Goal: Task Accomplishment & Management: Complete application form

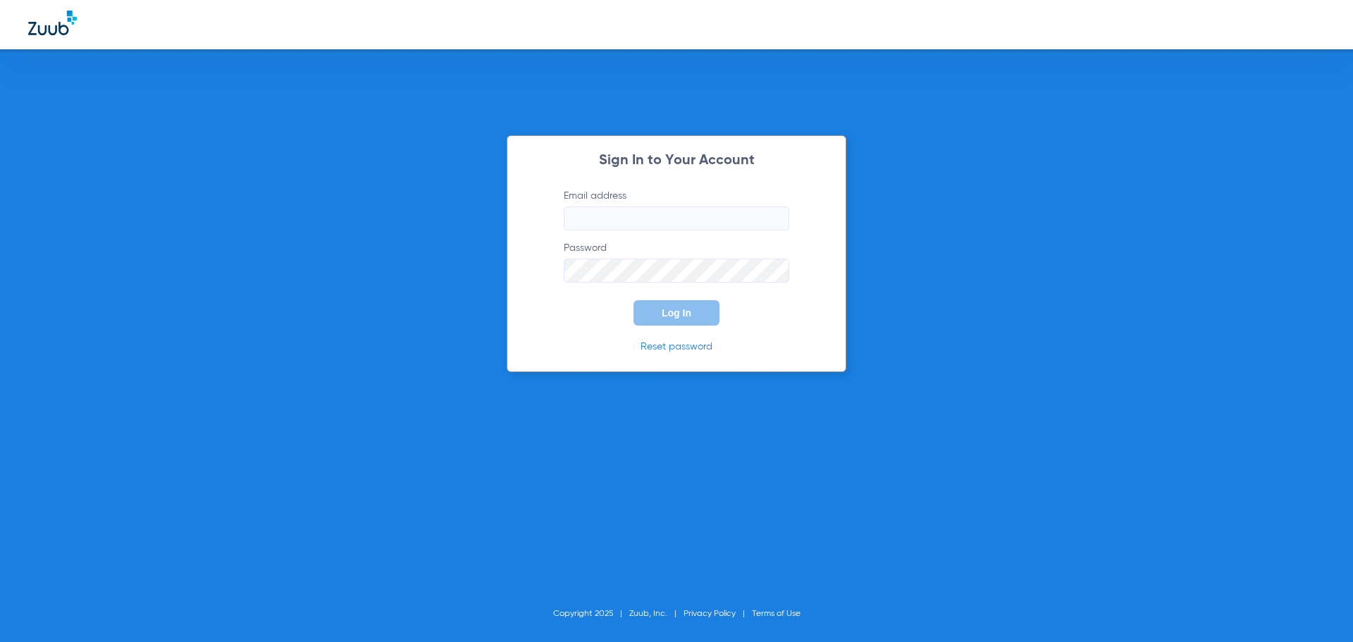
click at [676, 216] on input "Email address" at bounding box center [676, 218] width 225 height 24
type input "[EMAIL_ADDRESS][DOMAIN_NAME]"
click at [633, 300] on button "Log In" at bounding box center [676, 312] width 86 height 25
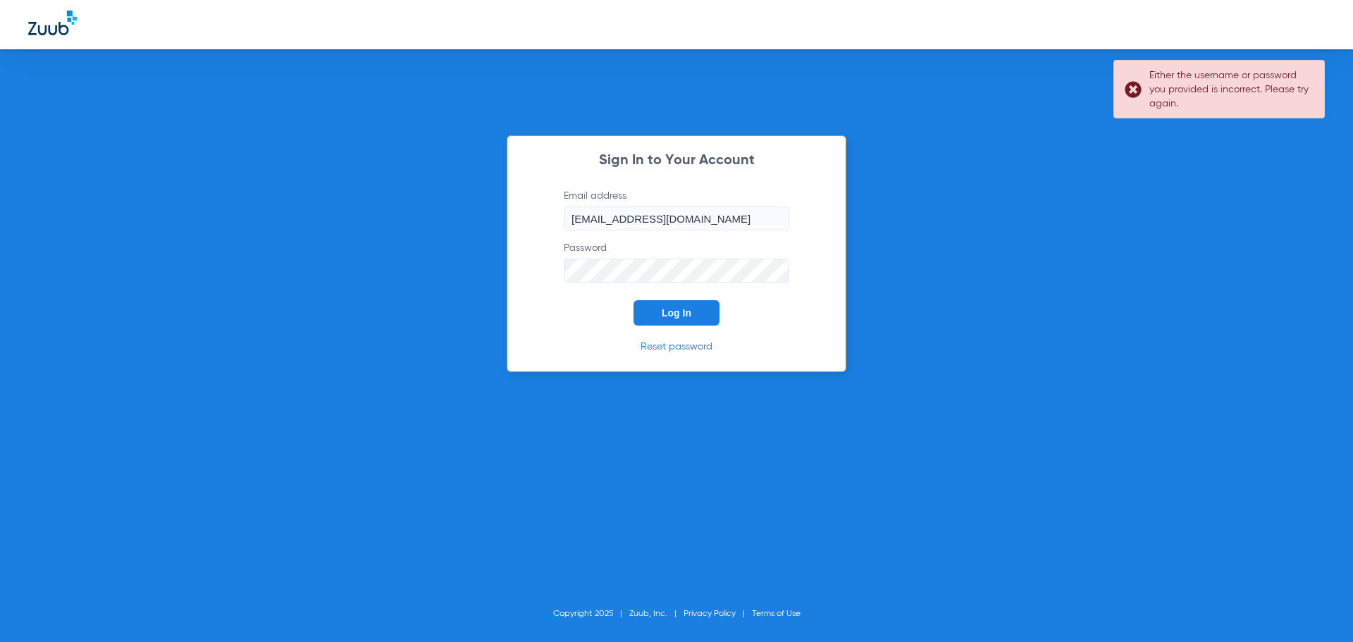
click at [548, 282] on form "Email address [EMAIL_ADDRESS][DOMAIN_NAME] Password Log In" at bounding box center [677, 257] width 268 height 137
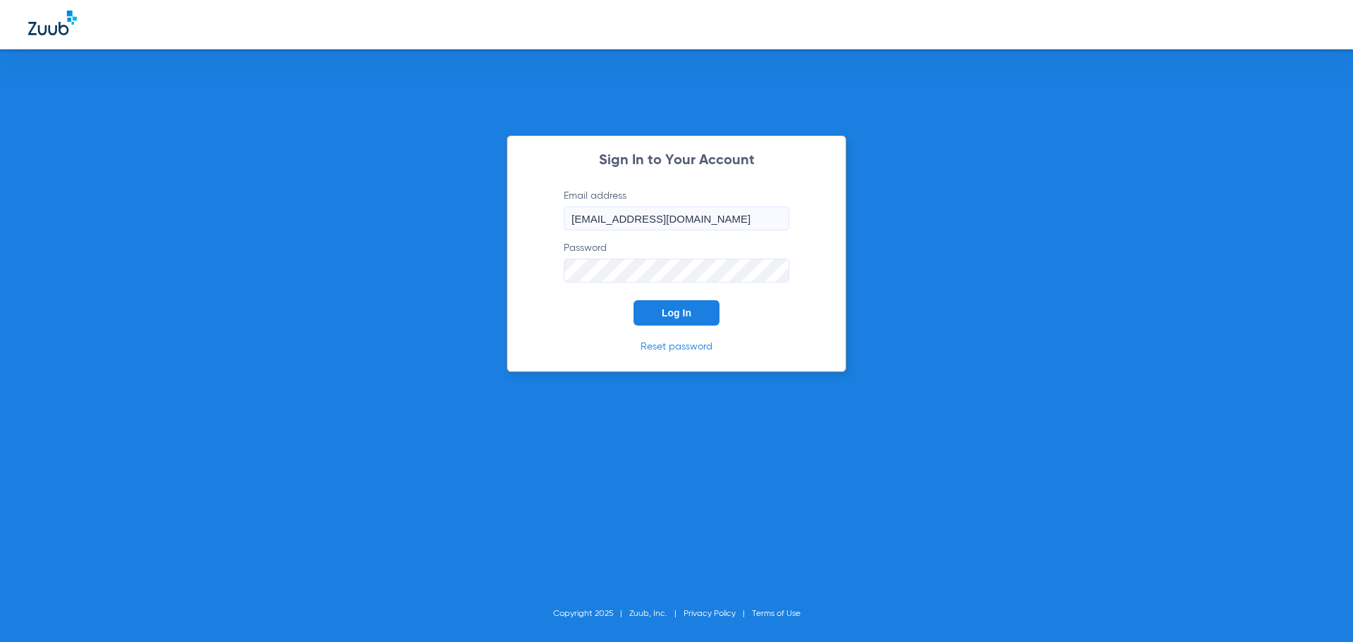
click at [674, 309] on span "Log In" at bounding box center [677, 312] width 30 height 11
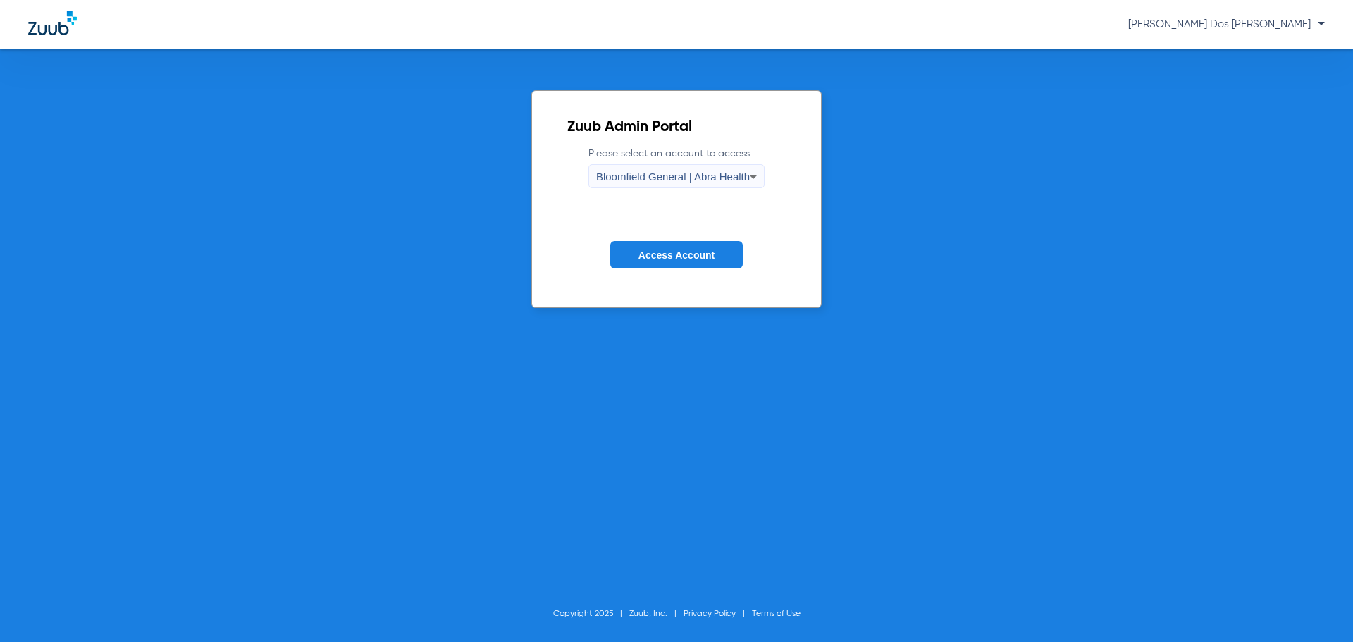
click at [690, 256] on span "Access Account" at bounding box center [676, 254] width 76 height 11
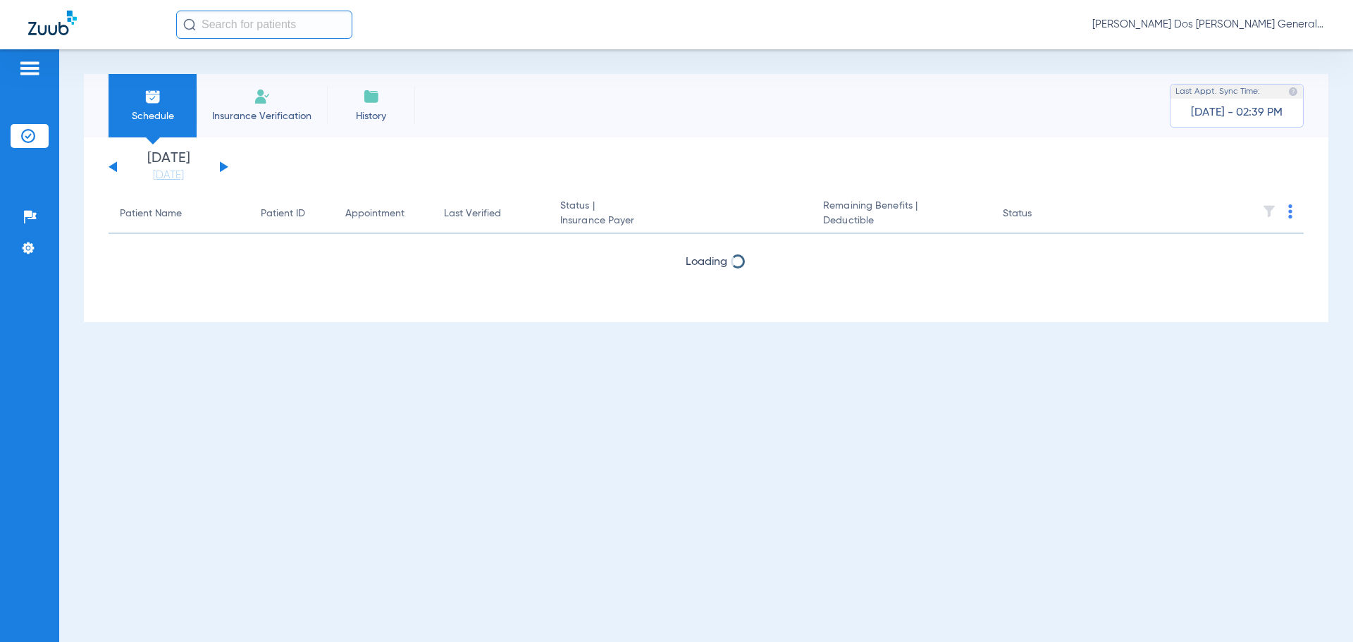
click at [237, 92] on li "Insurance Verification" at bounding box center [262, 105] width 130 height 63
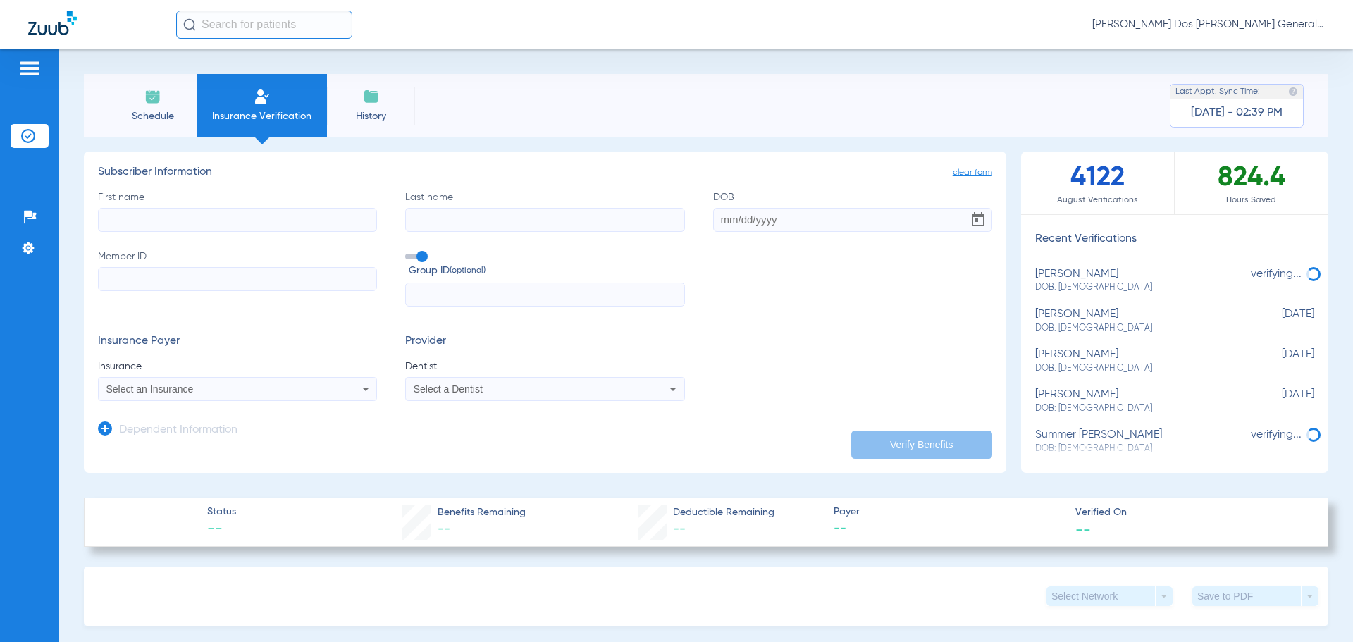
click at [271, 222] on input "First name" at bounding box center [237, 220] width 279 height 24
drag, startPoint x: 199, startPoint y: 220, endPoint x: 92, endPoint y: 221, distance: 107.1
click at [92, 221] on app-manual-verification-form "clear form Subscriber Information First name [PERSON_NAME] Last name DOB Member…" at bounding box center [545, 311] width 922 height 321
type input "MABELI"
click at [436, 220] on input "Last name" at bounding box center [544, 220] width 279 height 24
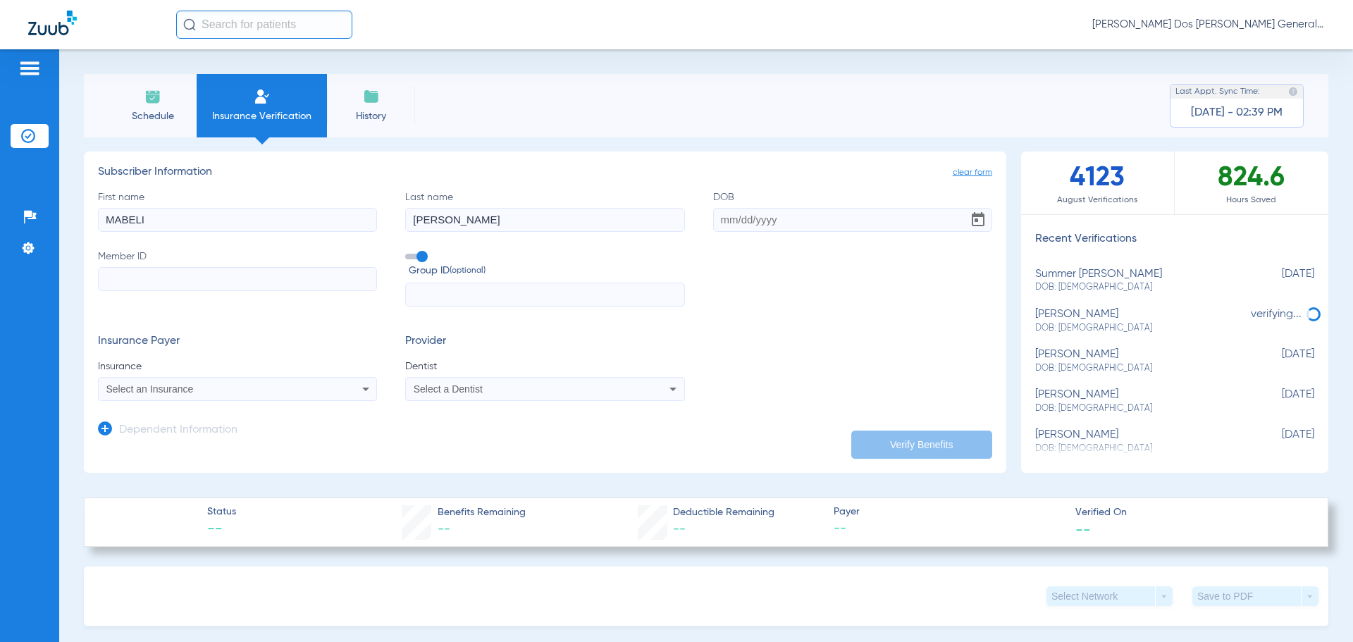
type input "[PERSON_NAME]"
click at [715, 227] on input "DOB" at bounding box center [852, 220] width 279 height 24
type input "[DATE]"
click at [159, 277] on input "Member ID" at bounding box center [237, 279] width 279 height 24
drag, startPoint x: 146, startPoint y: 264, endPoint x: 144, endPoint y: 272, distance: 8.0
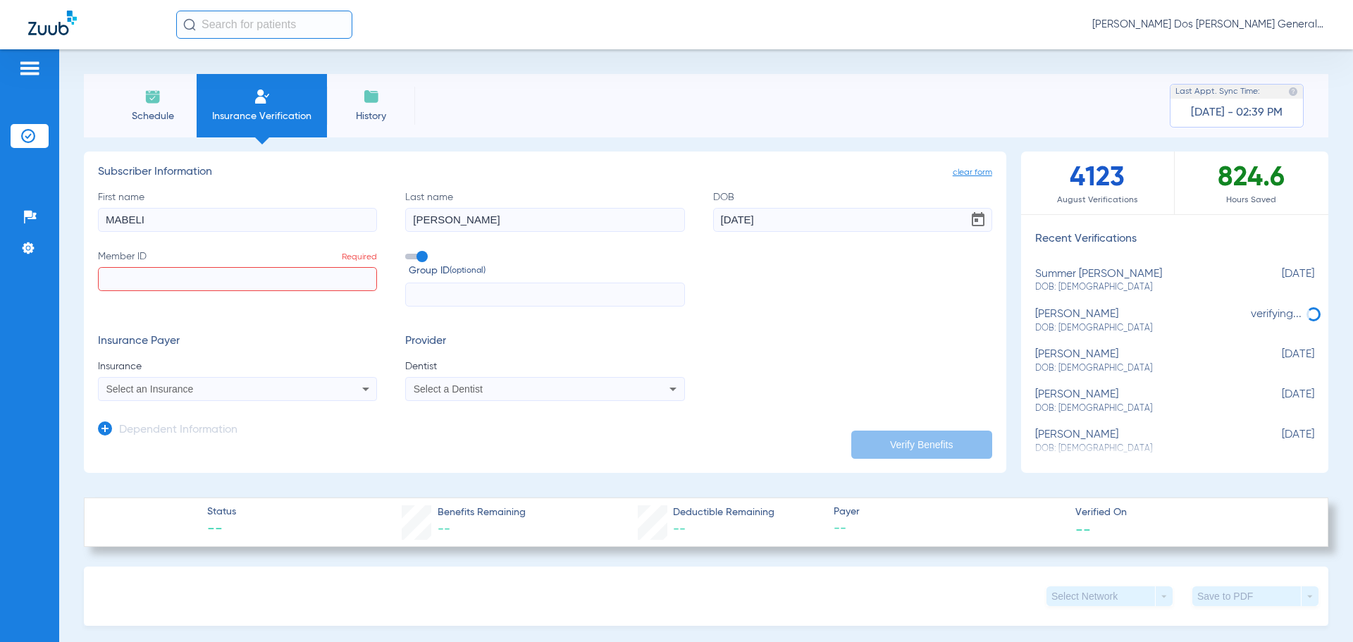
click at [146, 264] on label "Member ID Required" at bounding box center [237, 278] width 279 height 58
click at [146, 267] on input "Member ID Required" at bounding box center [237, 279] width 279 height 24
click at [142, 275] on input "Member ID Required" at bounding box center [237, 279] width 279 height 24
paste input "W295215502"
type input "W295215502"
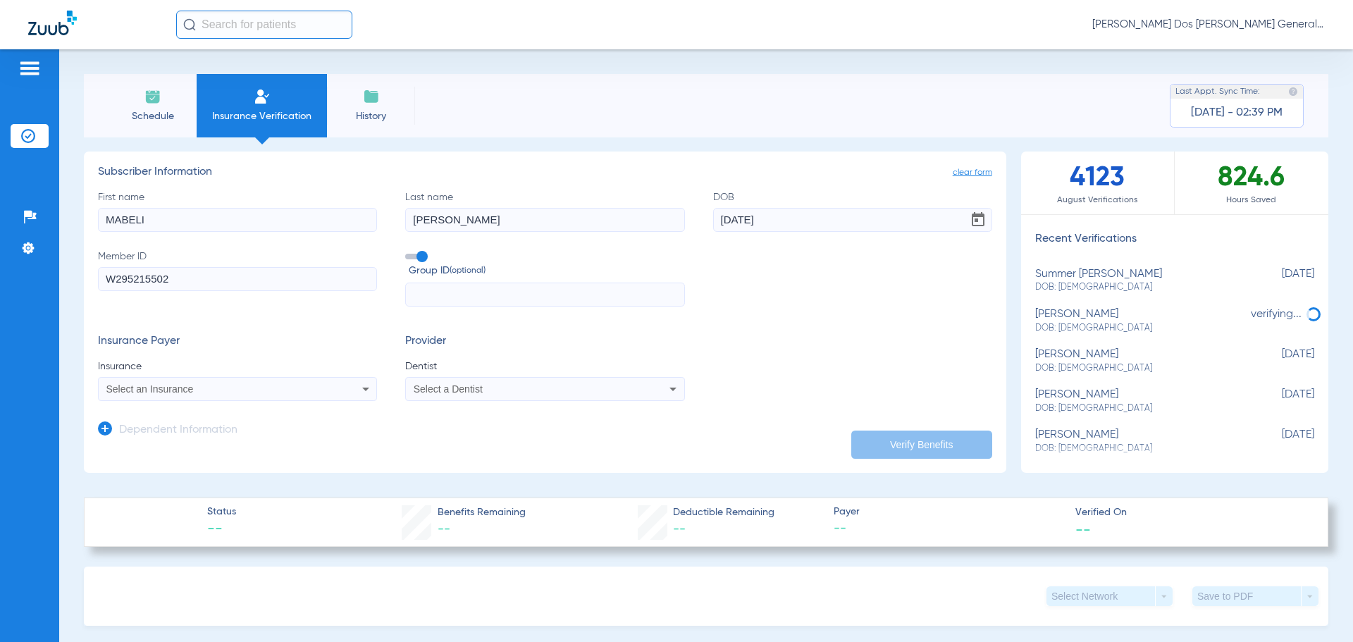
drag, startPoint x: 469, startPoint y: 297, endPoint x: 441, endPoint y: 295, distance: 28.2
click at [469, 296] on input "text" at bounding box center [544, 295] width 279 height 24
click at [474, 290] on input "text" at bounding box center [544, 295] width 279 height 24
paste input "88833531001"
type input "88833531001"
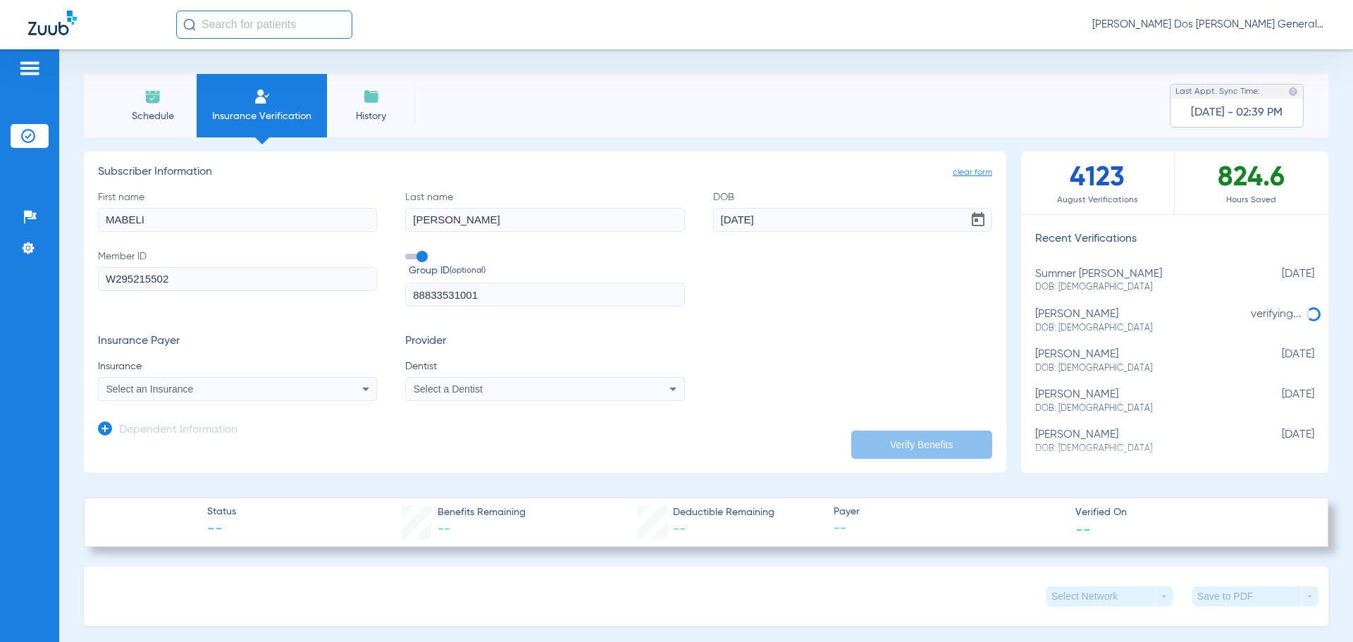
click at [253, 388] on div "Select an Insurance" at bounding box center [211, 389] width 211 height 10
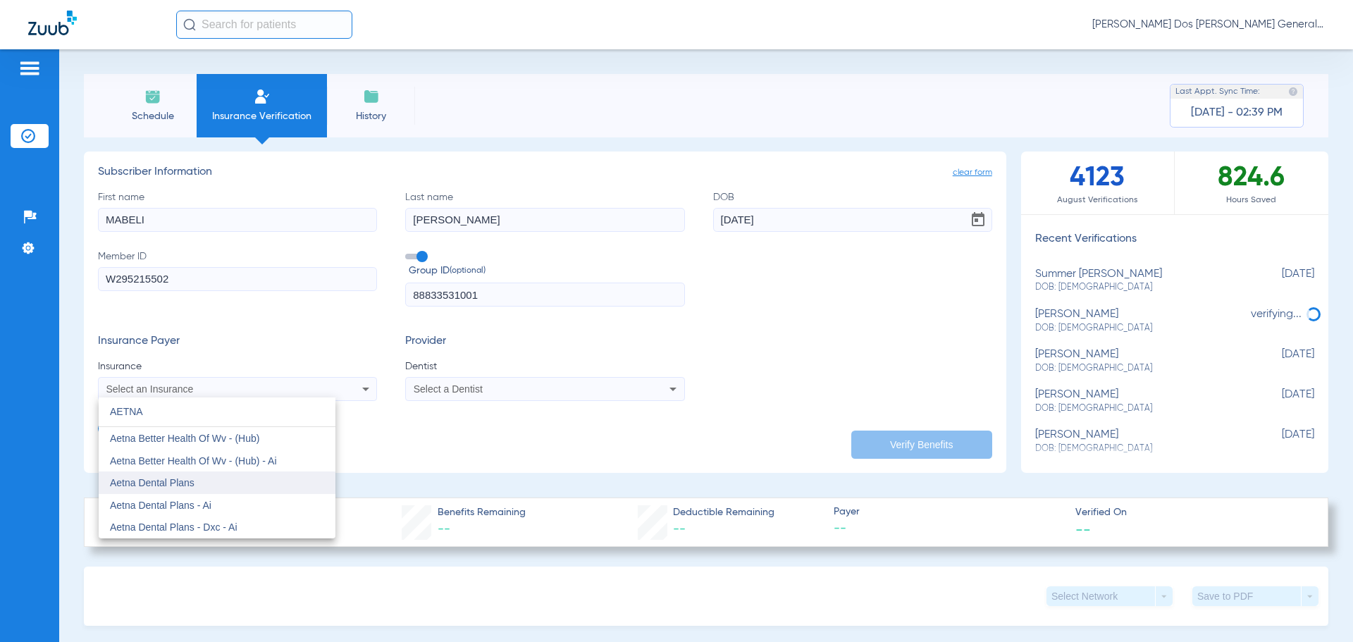
type input "AETNA"
click at [201, 477] on mat-option "Aetna Dental Plans" at bounding box center [217, 482] width 237 height 23
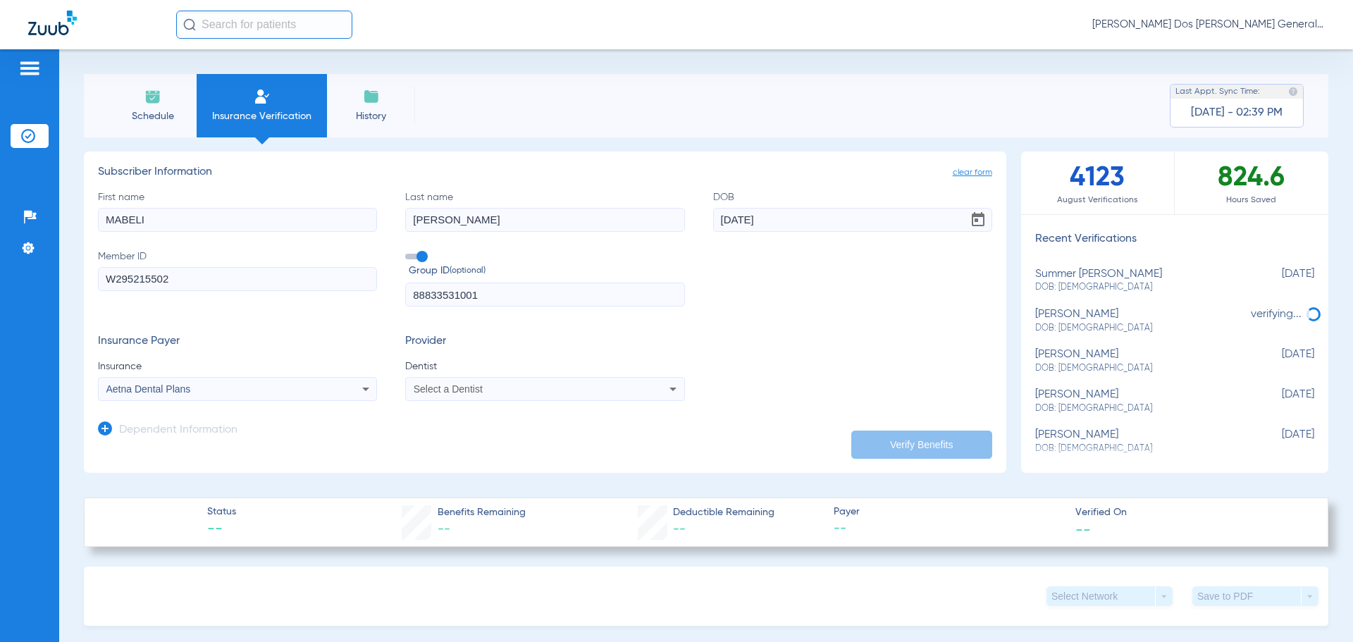
click at [476, 390] on span "Select a Dentist" at bounding box center [448, 388] width 69 height 11
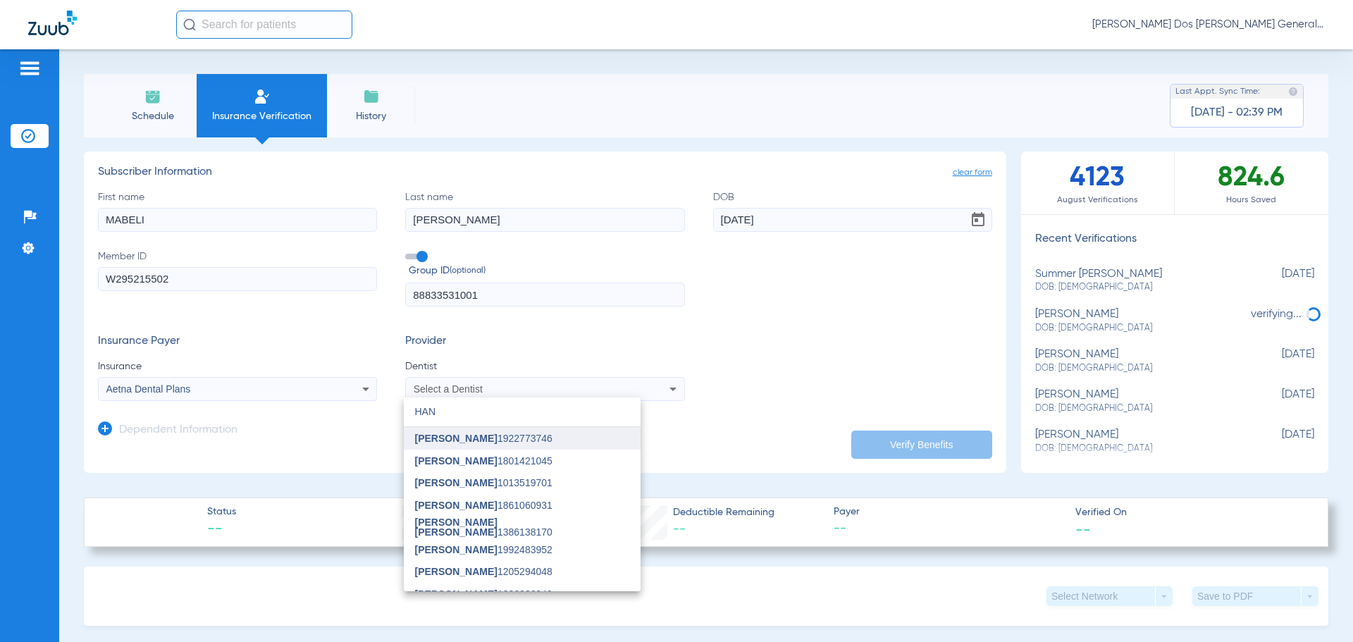
type input "HAN"
click at [470, 442] on span "[PERSON_NAME] 1922773746" at bounding box center [483, 438] width 137 height 10
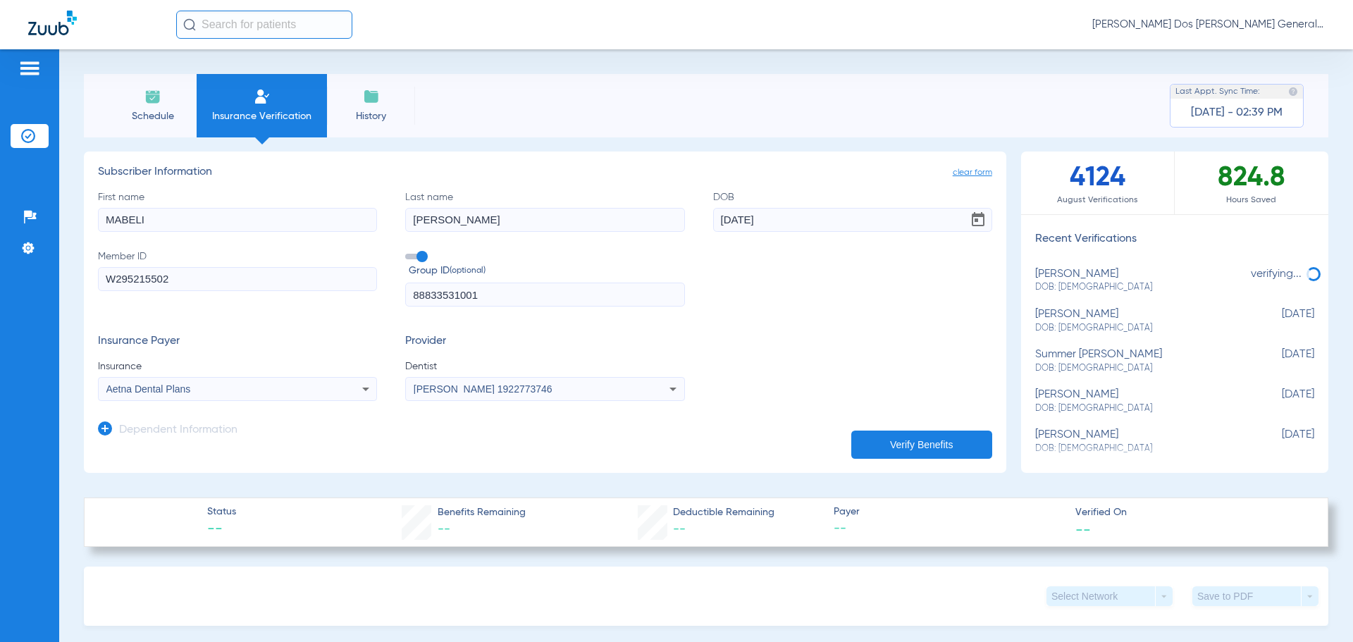
click at [895, 442] on button "Verify Benefits" at bounding box center [921, 444] width 141 height 28
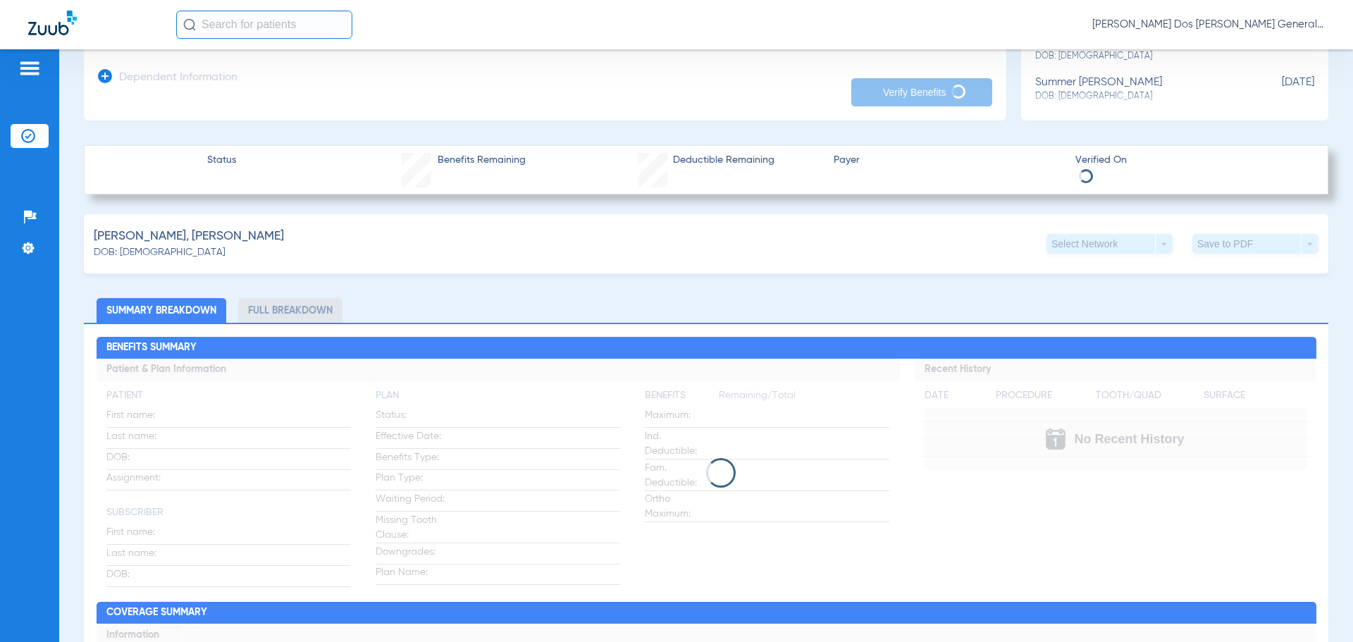
scroll to position [70, 0]
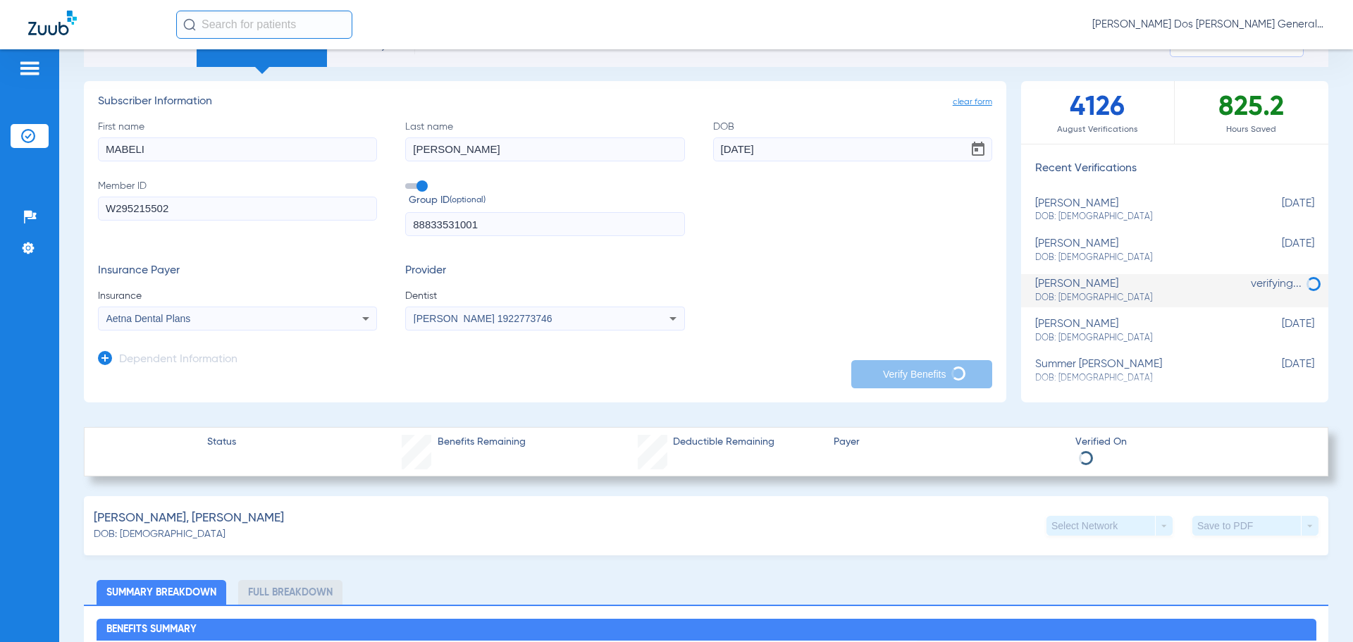
drag, startPoint x: 509, startPoint y: 223, endPoint x: 411, endPoint y: 223, distance: 97.9
click at [411, 223] on input "88833531001" at bounding box center [544, 224] width 279 height 24
click at [527, 259] on form "First name [PERSON_NAME] Last name [PERSON_NAME] DOB [DEMOGRAPHIC_DATA] Member …" at bounding box center [545, 225] width 894 height 211
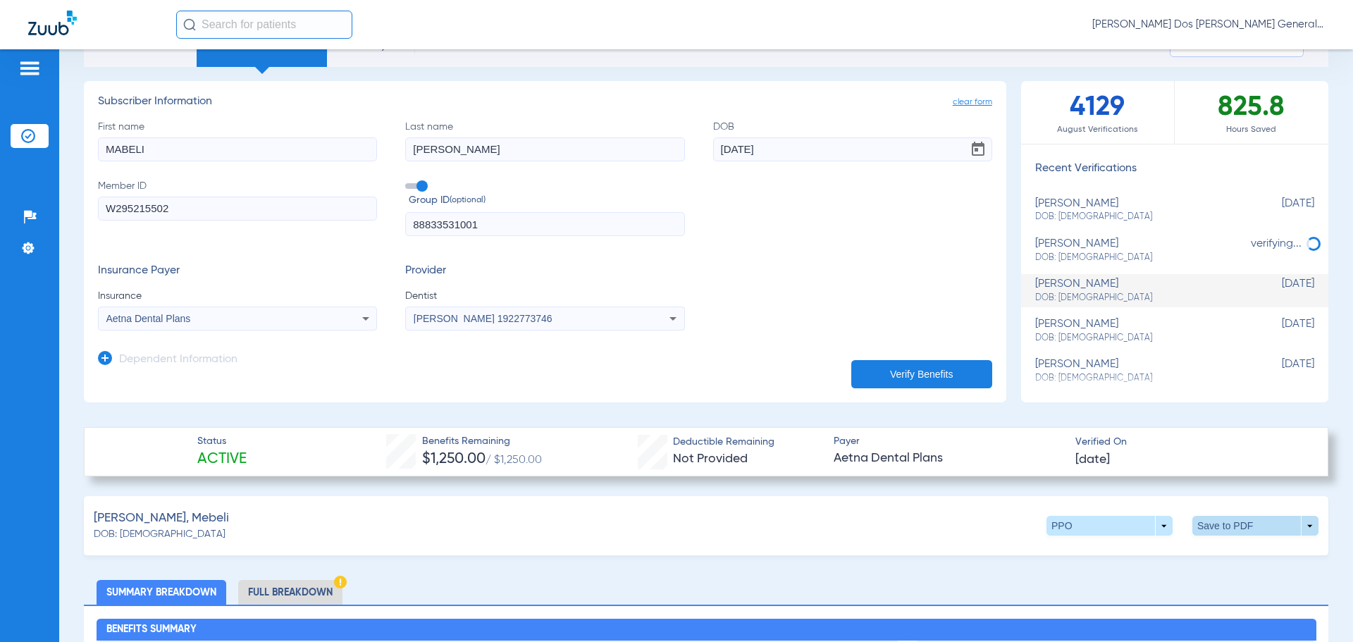
click at [1239, 528] on span at bounding box center [1256, 526] width 34 height 34
click at [1117, 558] on button "insert_drive_file Save to PDF" at bounding box center [1125, 552] width 106 height 28
click at [122, 151] on input "MABELI" at bounding box center [237, 149] width 279 height 24
type input "MEBELI"
